Goal: Transaction & Acquisition: Purchase product/service

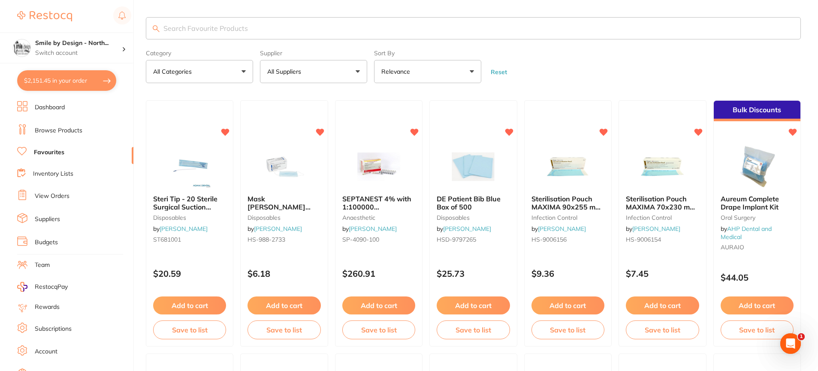
click at [81, 78] on button "$2,151.45 in your order" at bounding box center [66, 80] width 99 height 21
checkbox input "true"
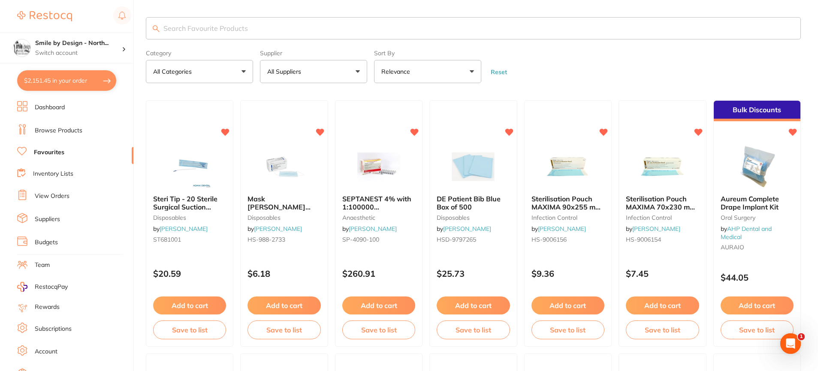
checkbox input "true"
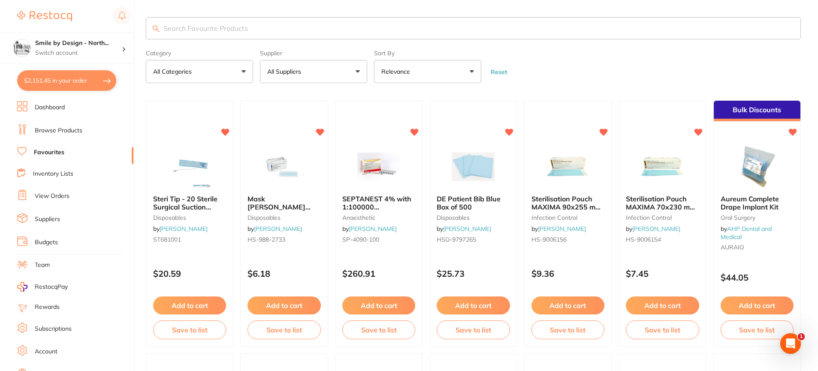
checkbox input "true"
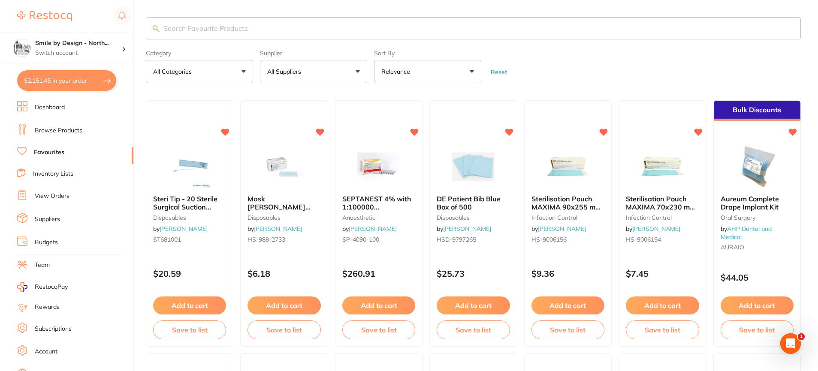
checkbox input "true"
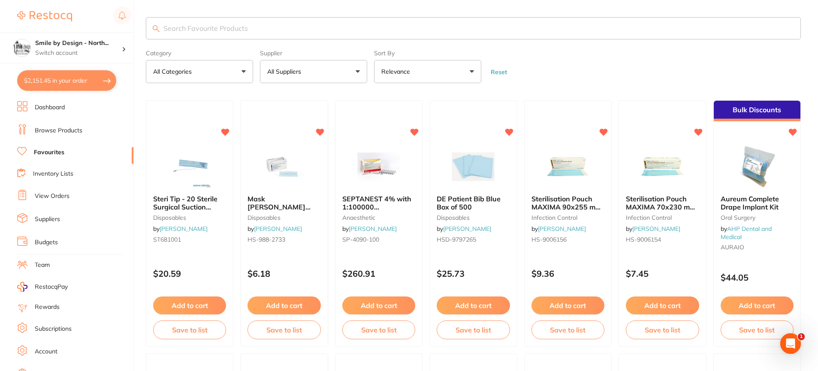
checkbox input "true"
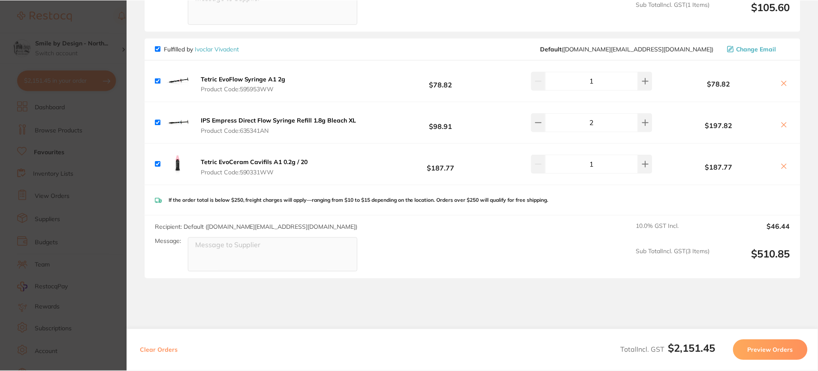
scroll to position [1422, 0]
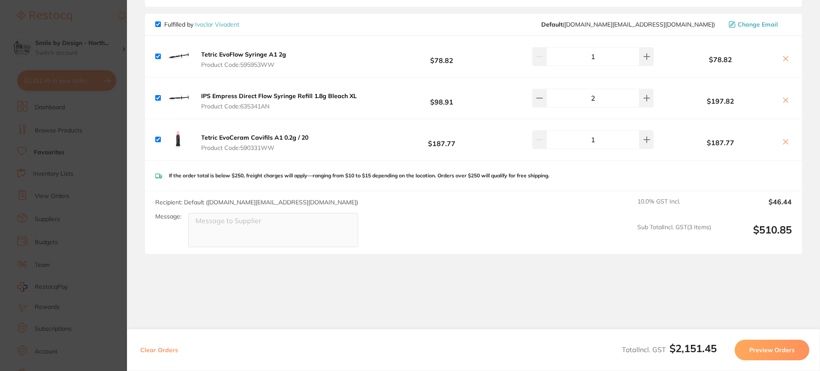
click at [90, 207] on section "Update RRP Set your pre negotiated price for this item. Item Agreed RRP (excl. …" at bounding box center [410, 185] width 820 height 371
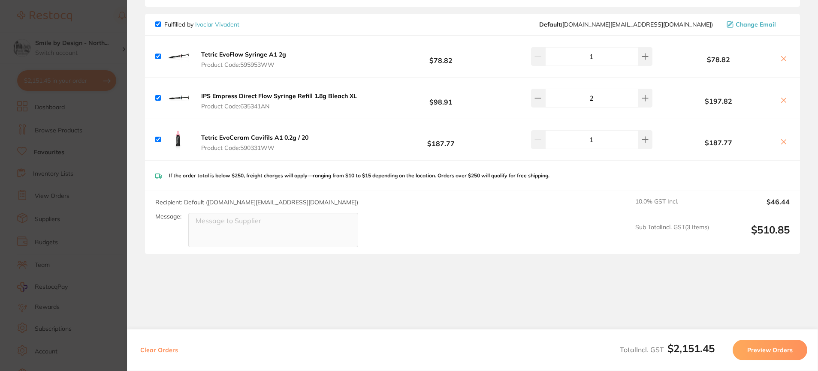
scroll to position [18, 0]
